Goal: Check status: Check status

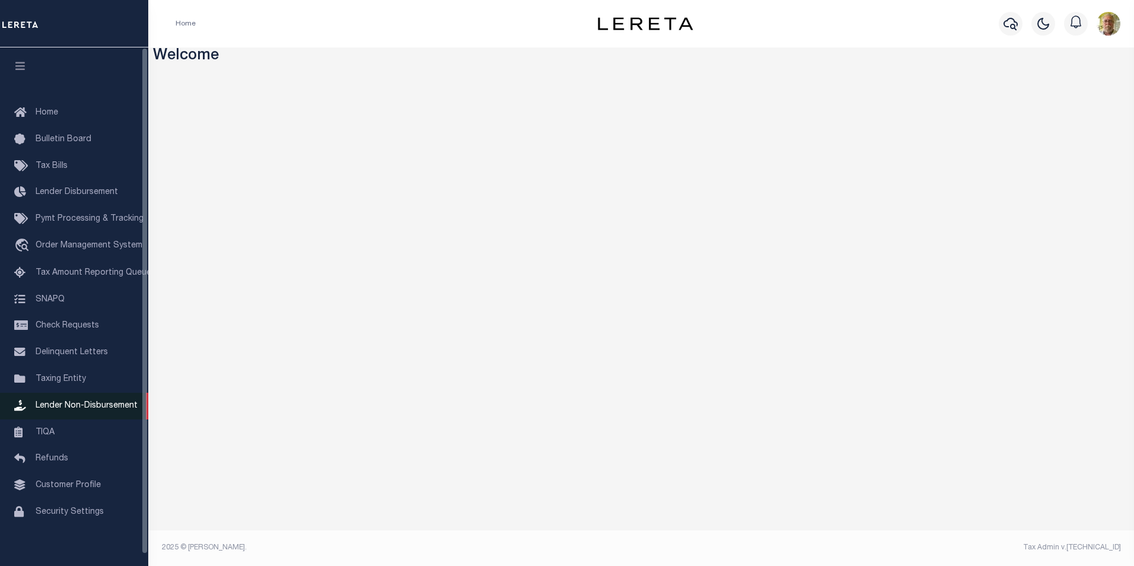
click at [94, 409] on span "Lender Non-Disbursement" at bounding box center [87, 406] width 102 height 8
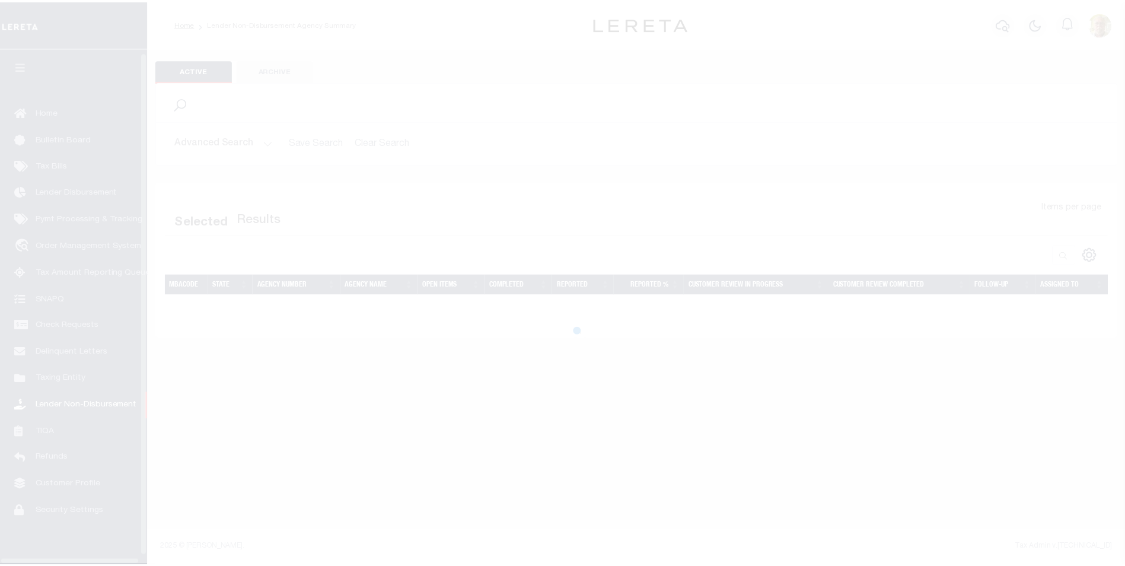
scroll to position [12, 0]
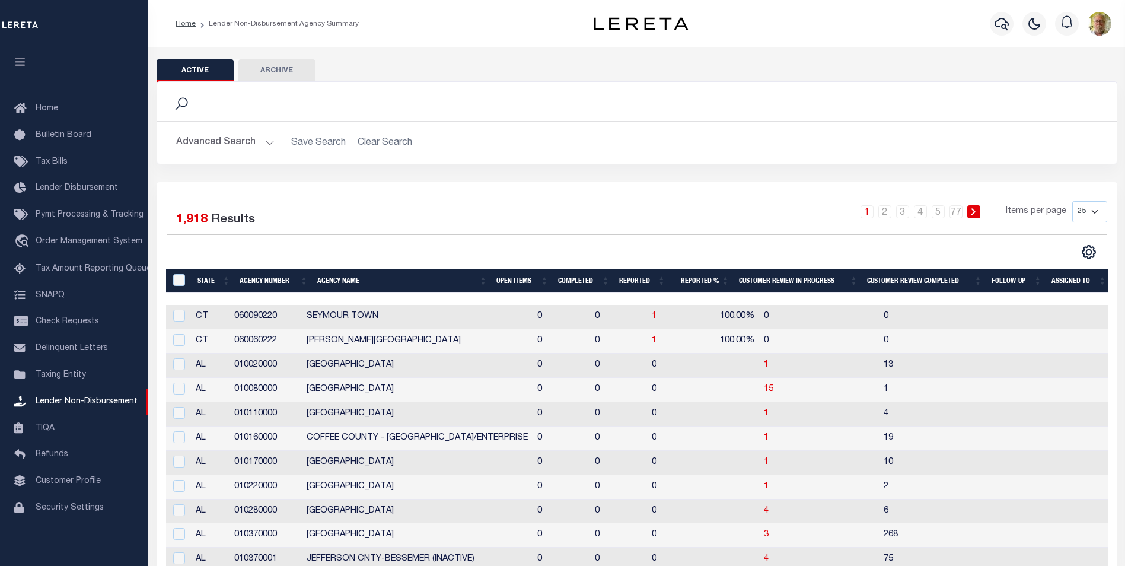
click at [266, 143] on button "Advanced Search" at bounding box center [225, 142] width 98 height 23
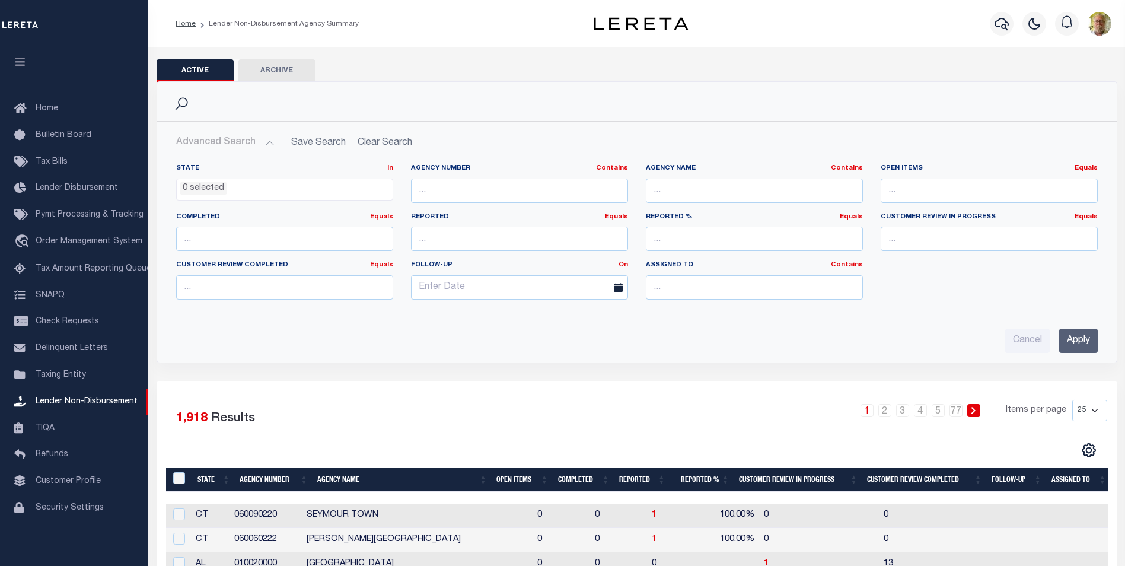
click at [1074, 338] on input "Apply" at bounding box center [1079, 341] width 39 height 24
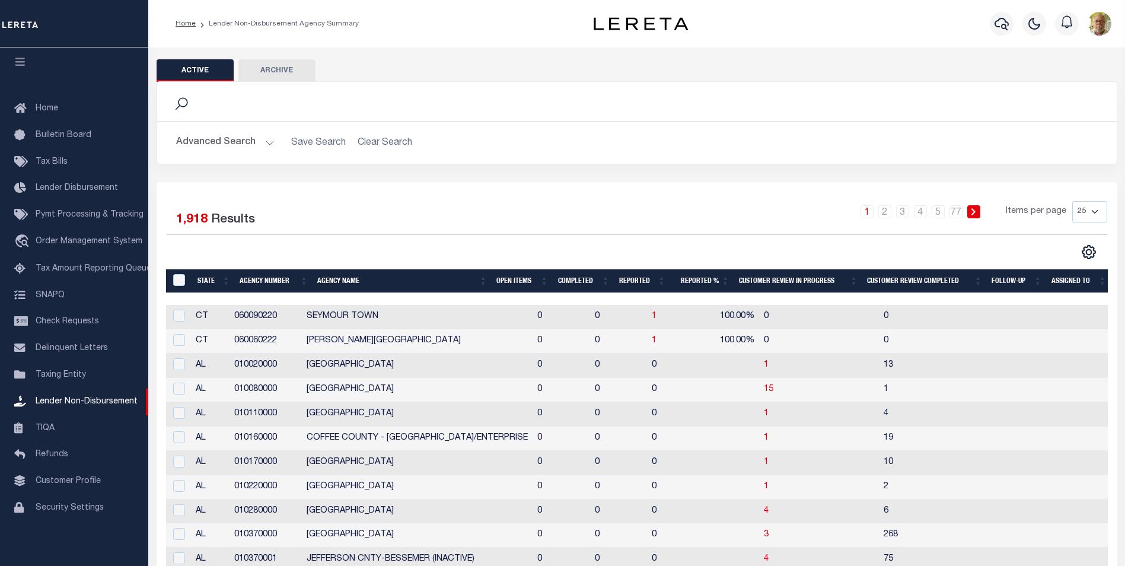
click at [497, 281] on th "Open Items" at bounding box center [522, 281] width 61 height 24
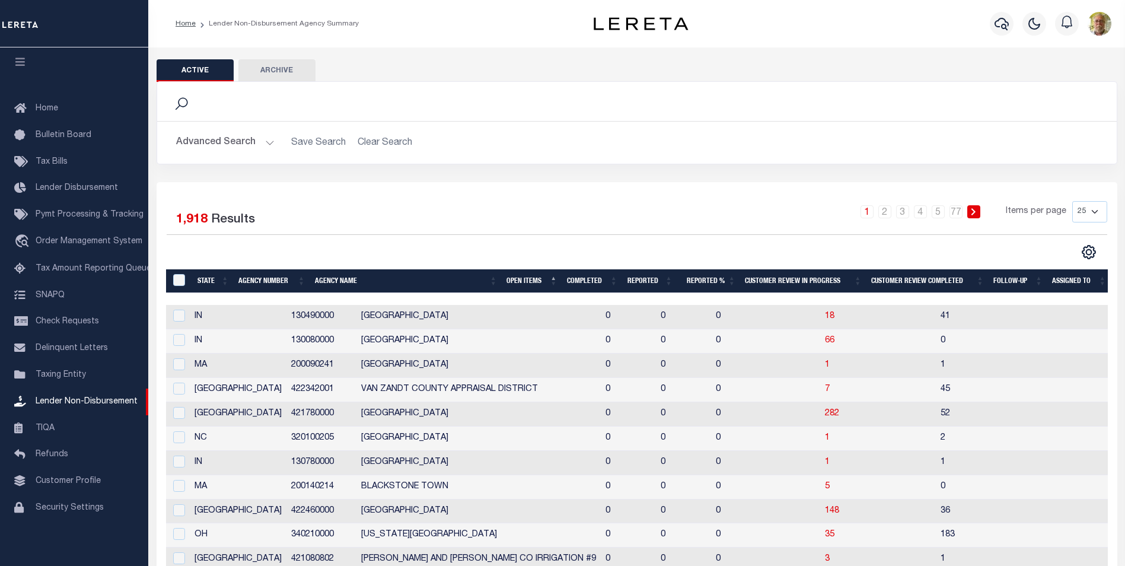
click at [523, 281] on th "Open Items" at bounding box center [532, 281] width 61 height 24
